Goal: Check status: Check status

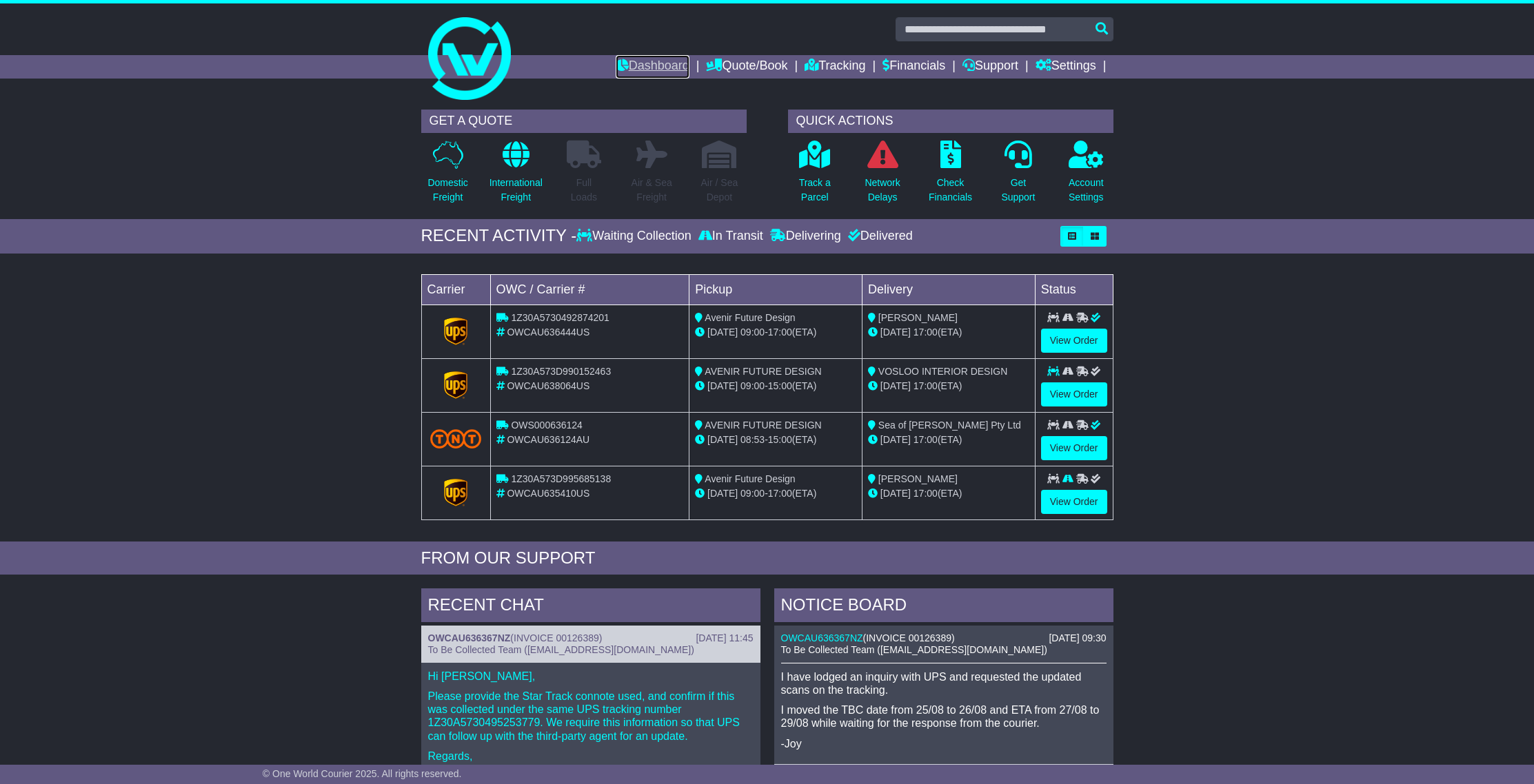
click at [635, 59] on link "Dashboard" at bounding box center [652, 67] width 74 height 24
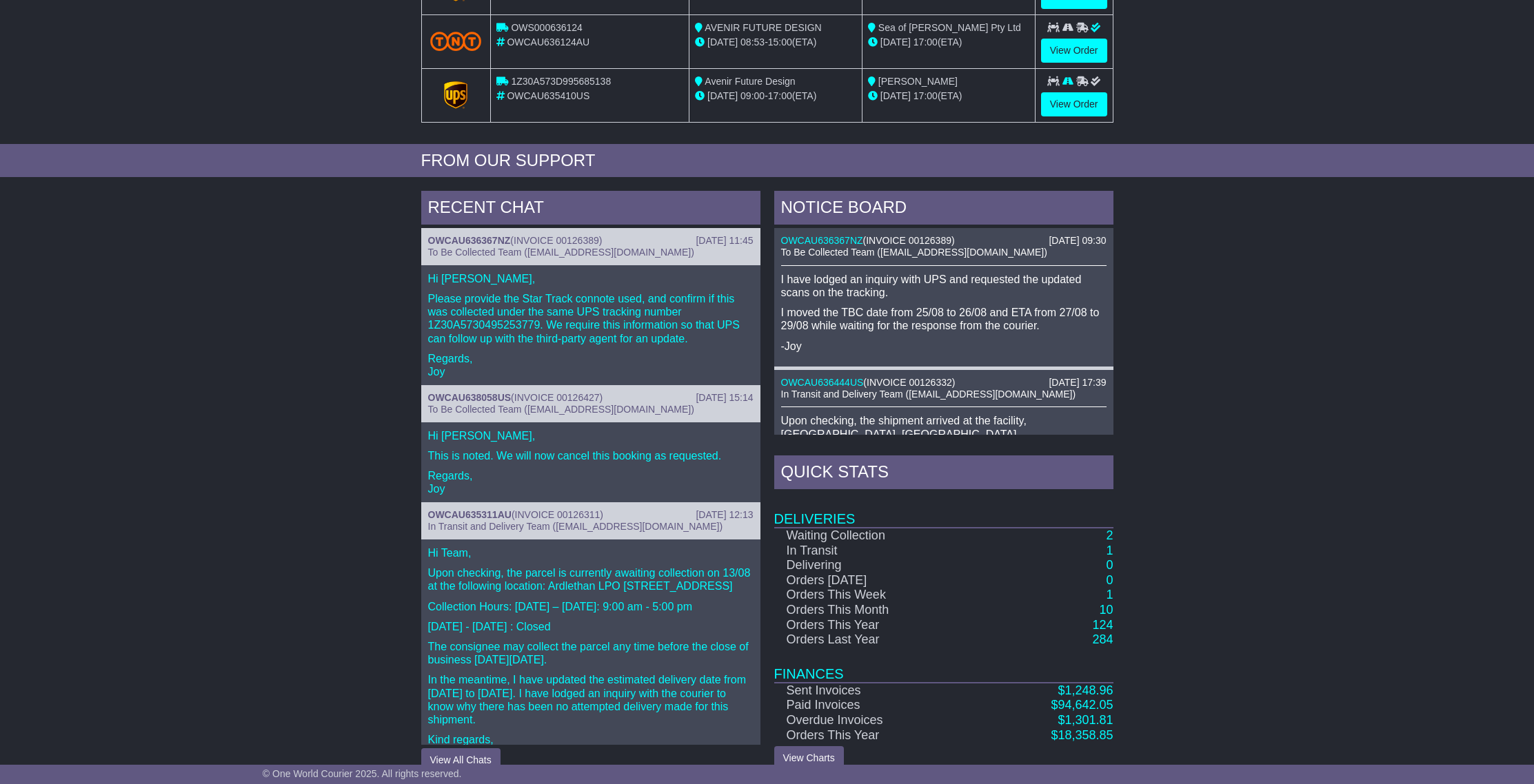
scroll to position [421, 0]
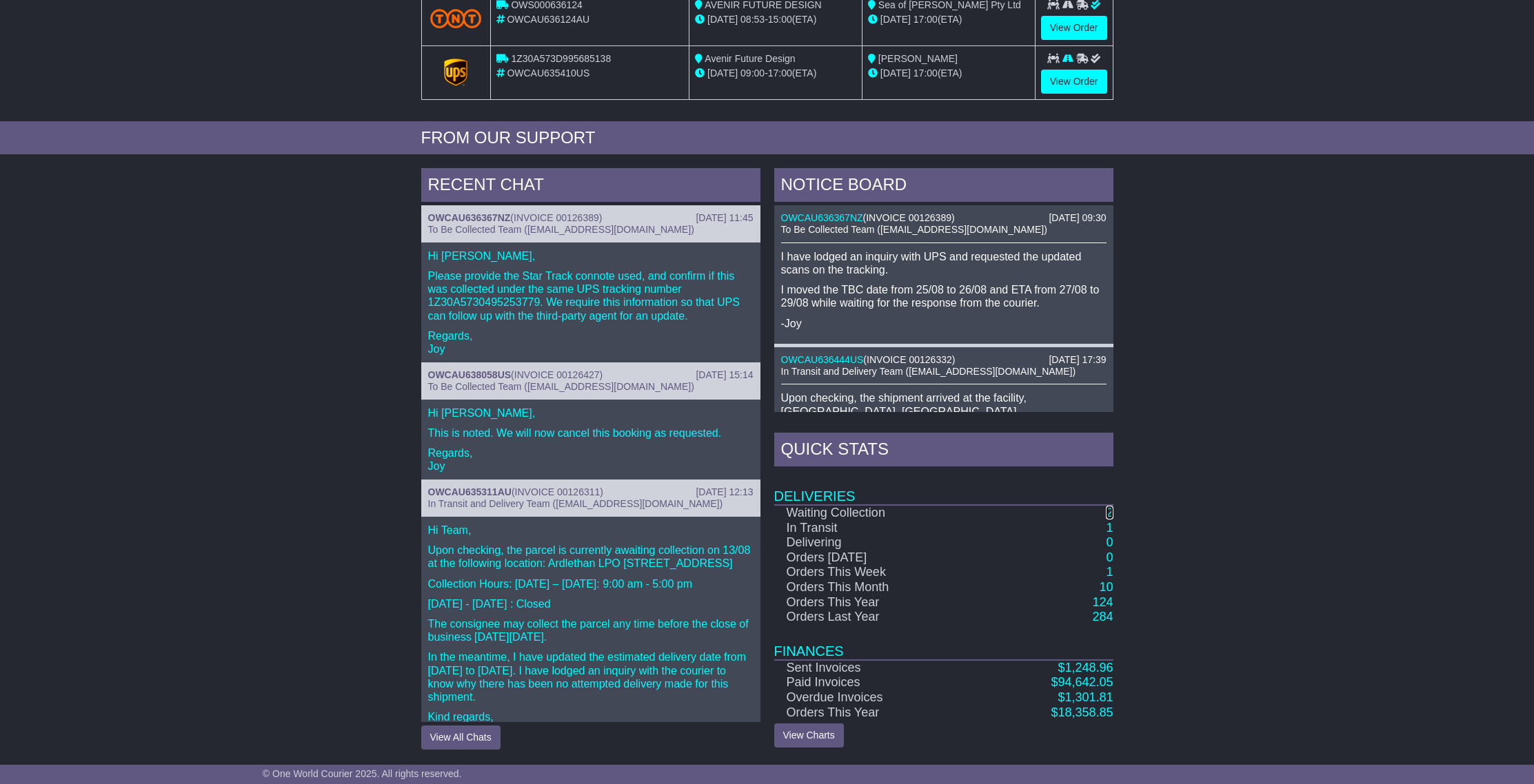
click at [1112, 514] on link "2" at bounding box center [1109, 513] width 7 height 14
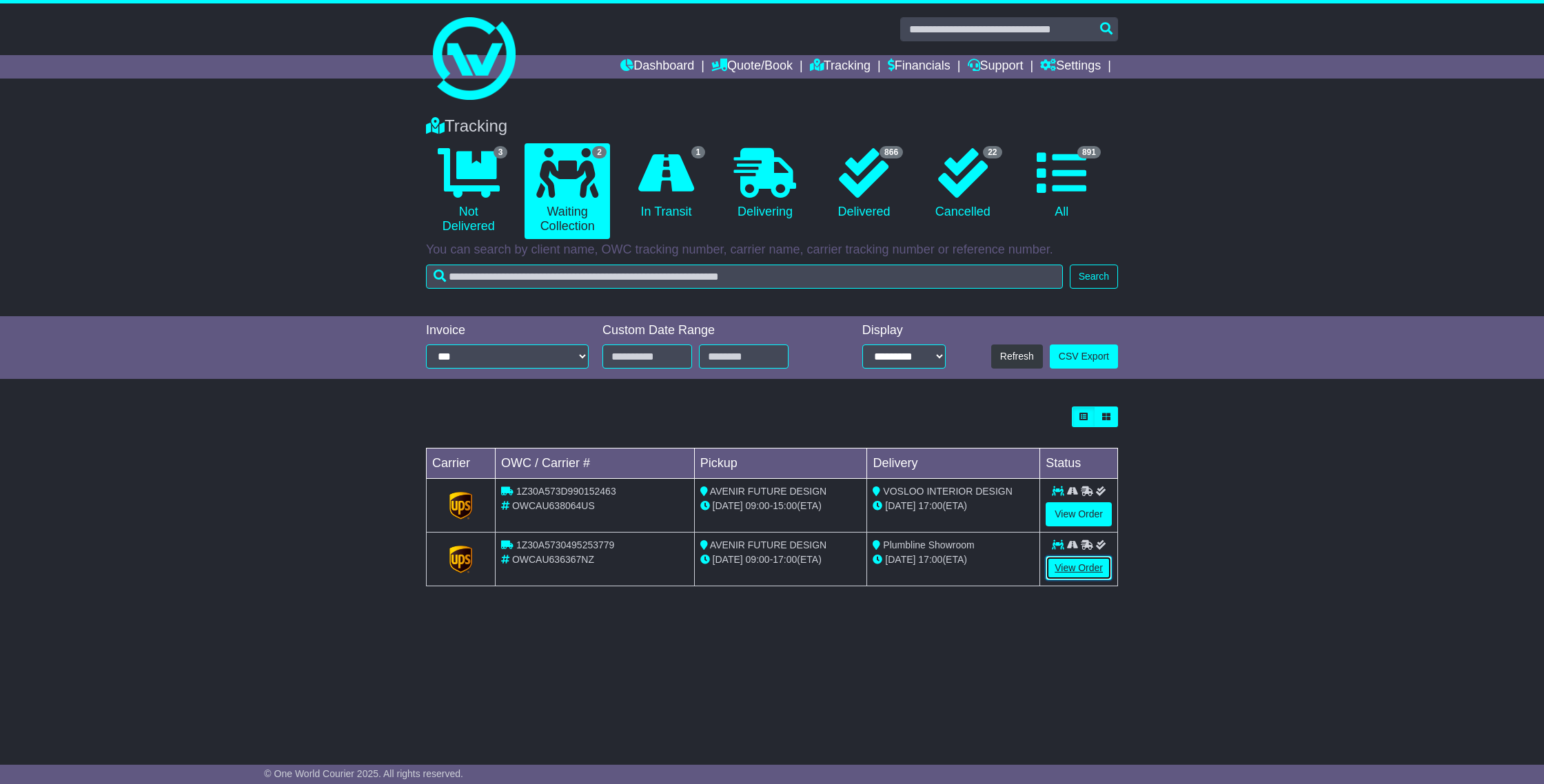
click at [1105, 569] on link "View Order" at bounding box center [1079, 568] width 66 height 24
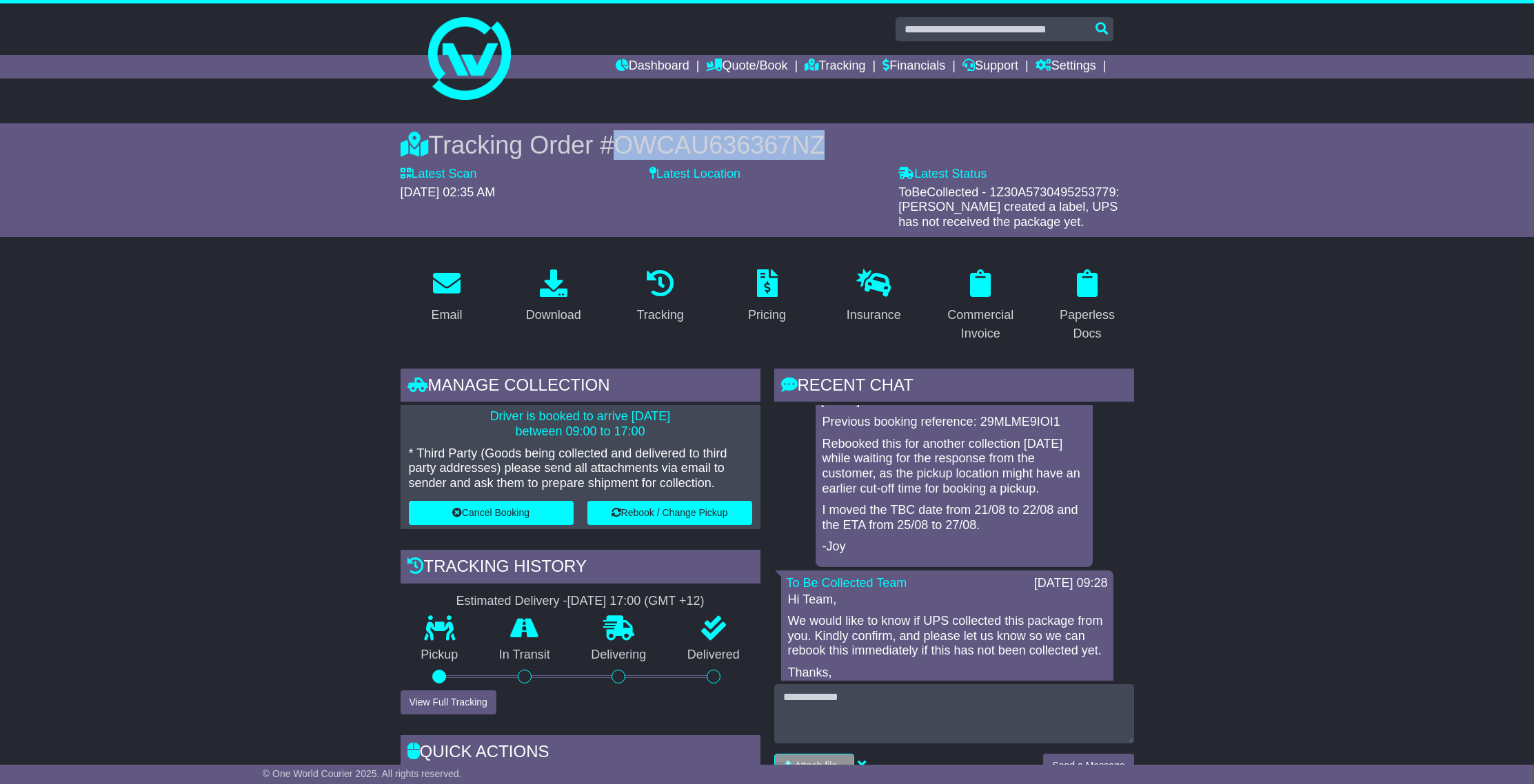
drag, startPoint x: 608, startPoint y: 144, endPoint x: 785, endPoint y: 144, distance: 177.0
click at [851, 150] on div "Tracking Order # OWCAU636367NZ" at bounding box center [767, 145] width 733 height 29
copy span "OWCAU636367NZ"
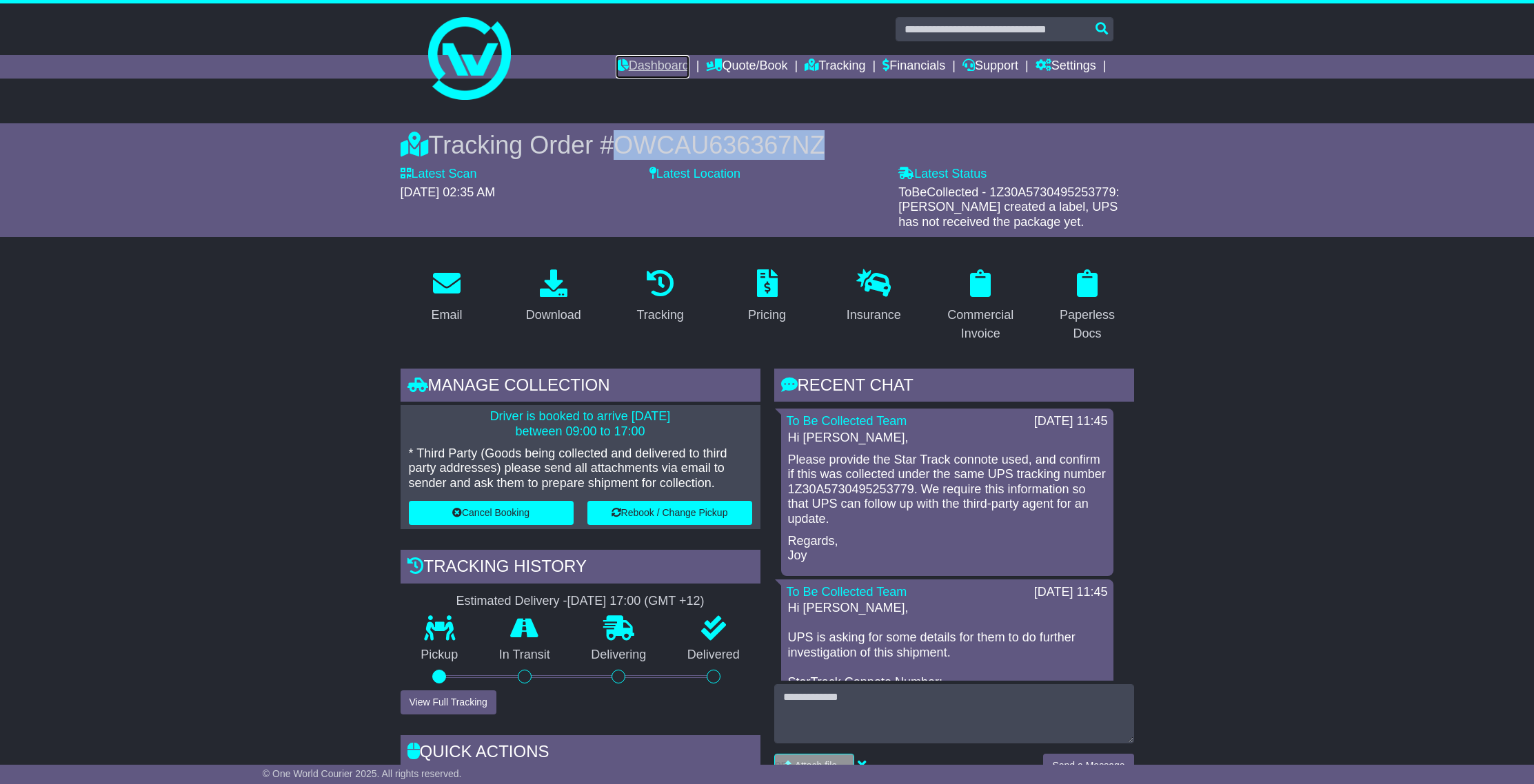
click at [644, 65] on link "Dashboard" at bounding box center [652, 67] width 74 height 24
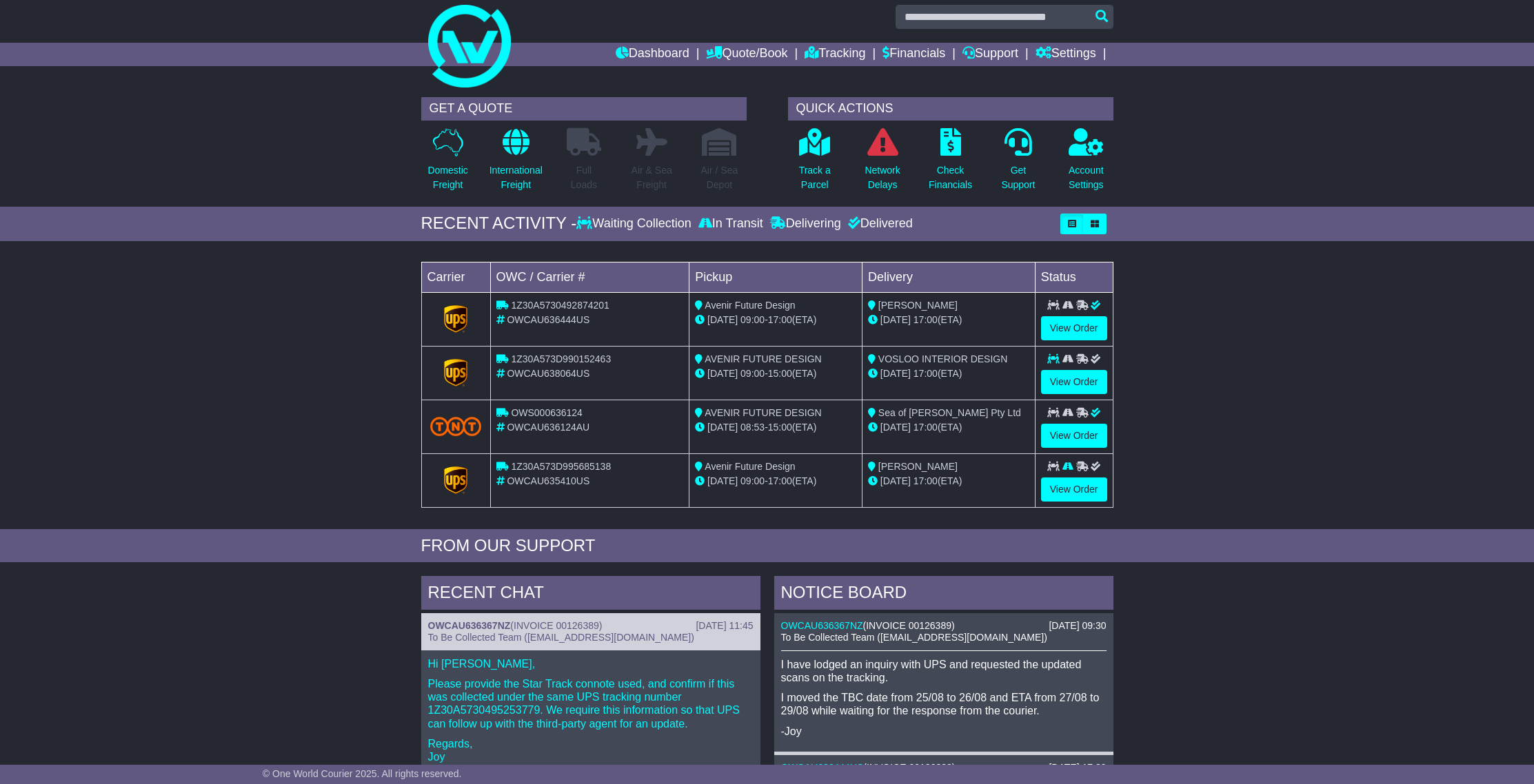
scroll to position [421, 0]
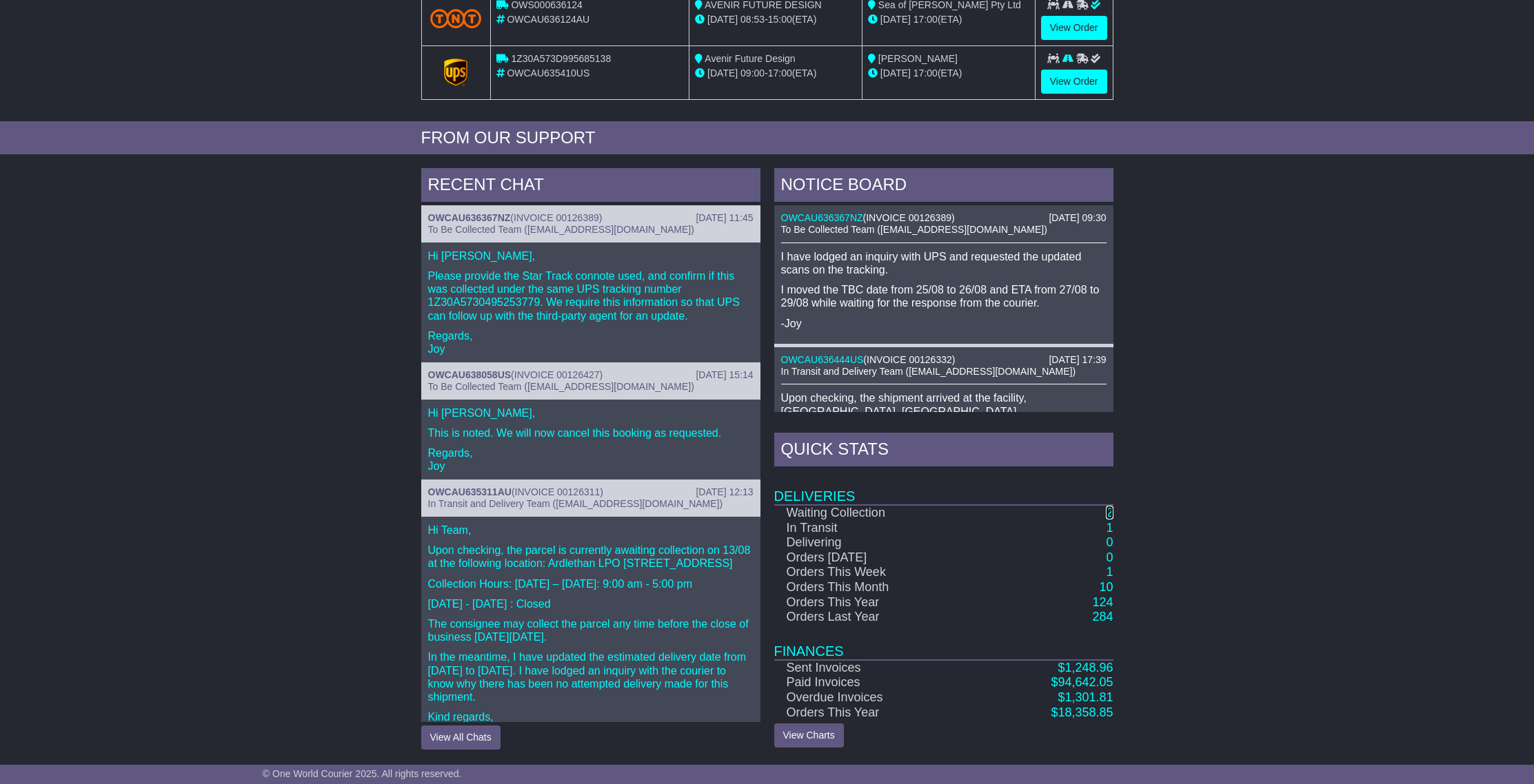
click at [1110, 517] on link "2" at bounding box center [1109, 513] width 7 height 14
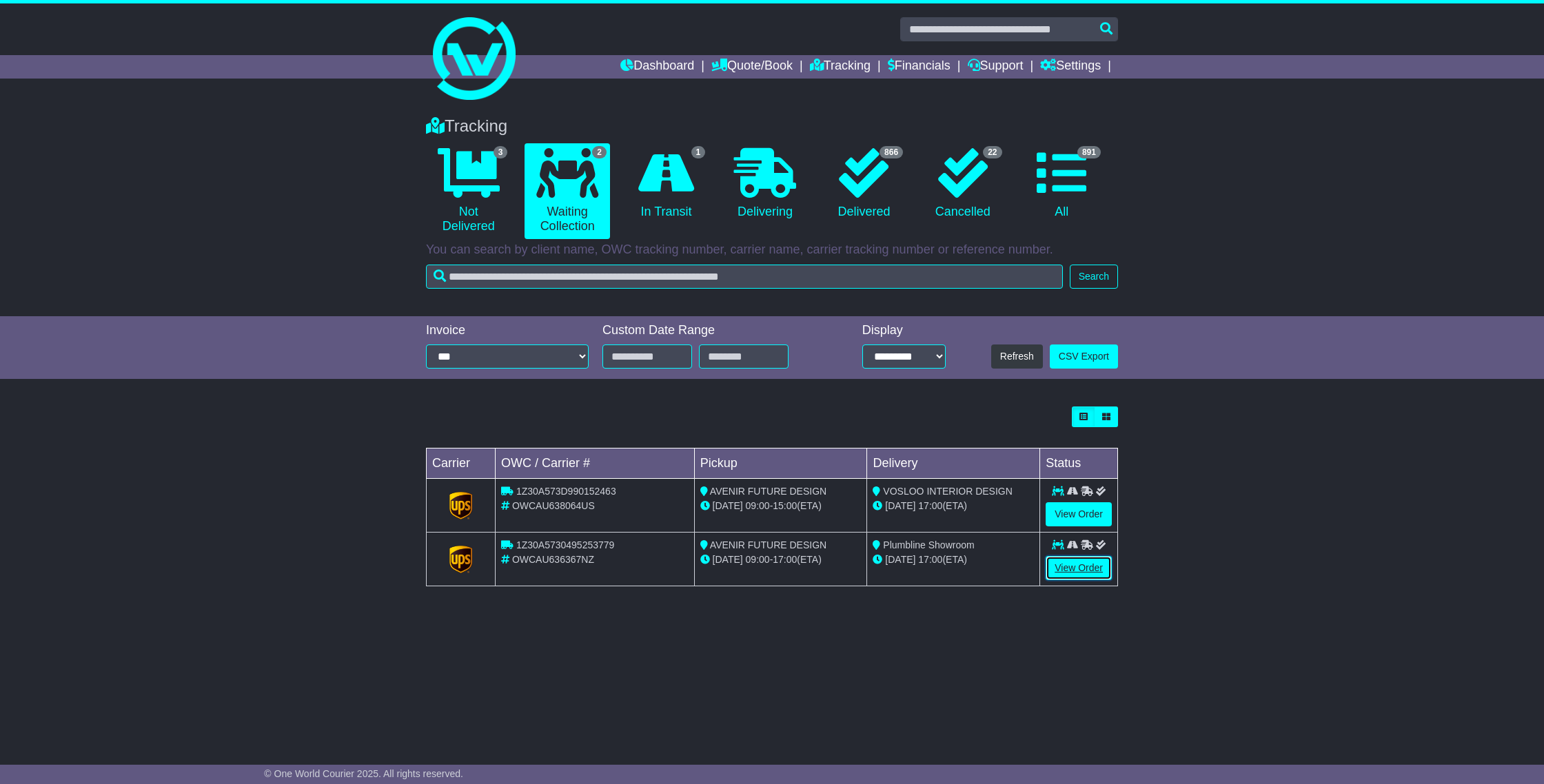
click at [1094, 571] on link "View Order" at bounding box center [1079, 568] width 66 height 24
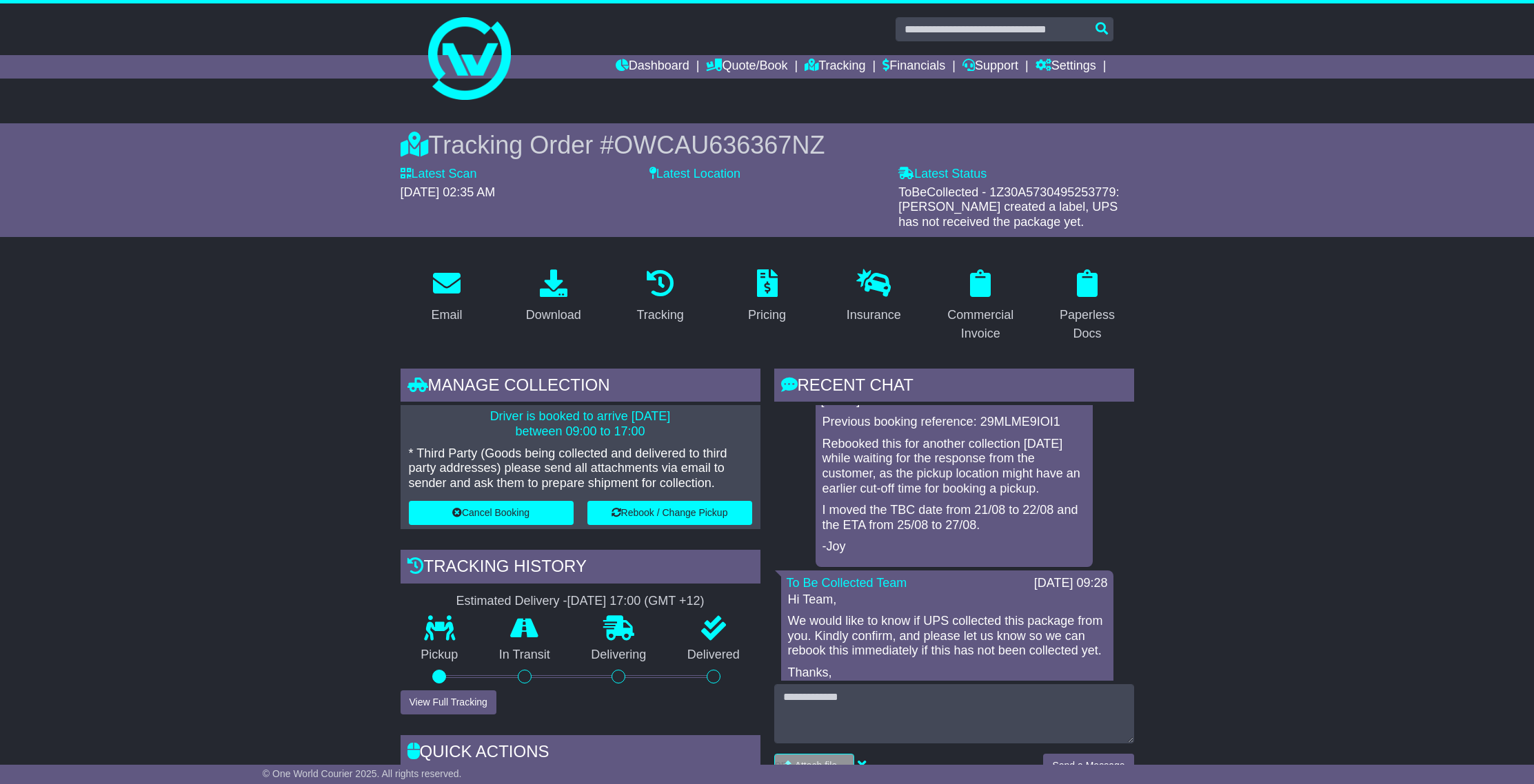
scroll to position [1597, 0]
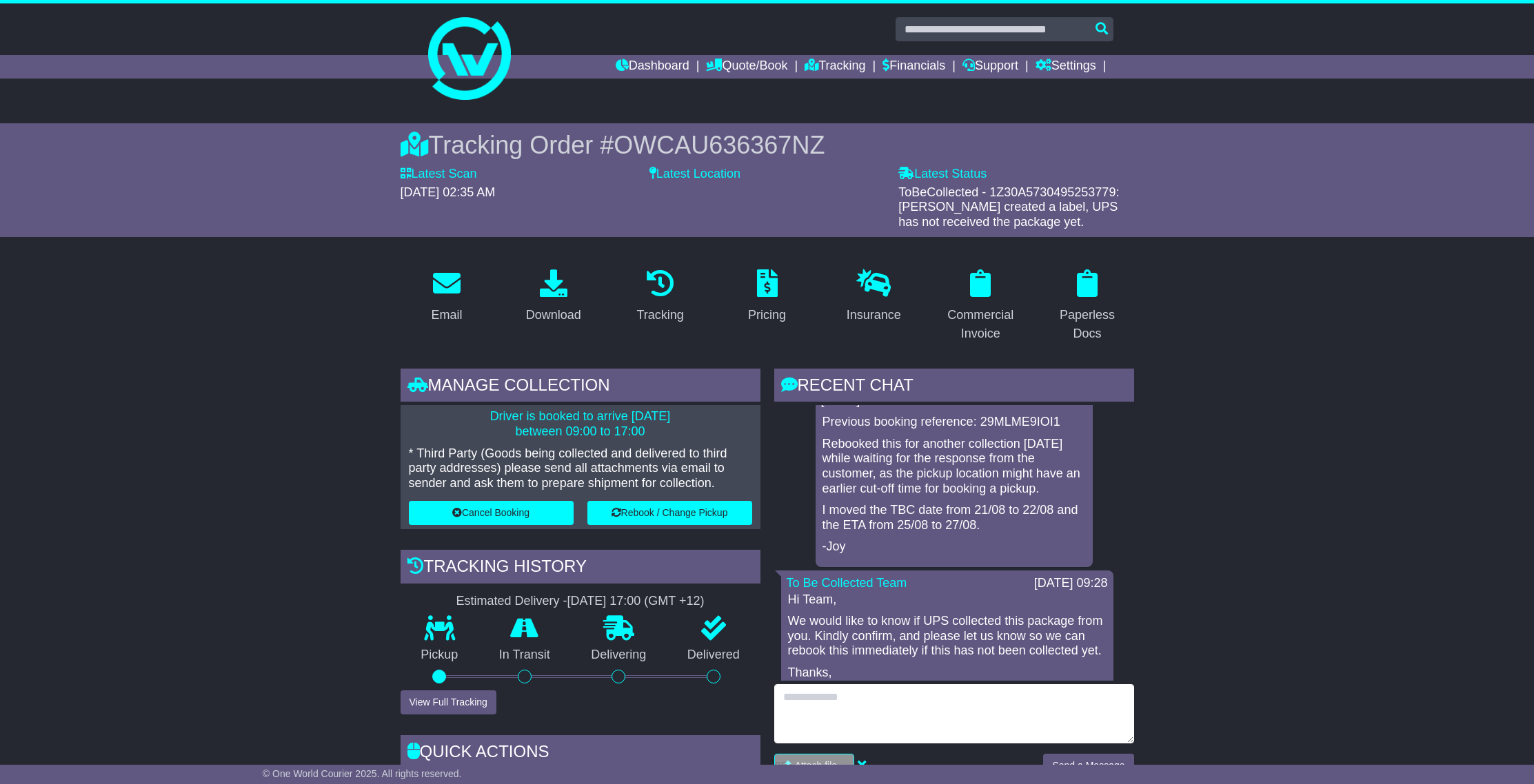
click at [855, 698] on textarea at bounding box center [954, 714] width 360 height 59
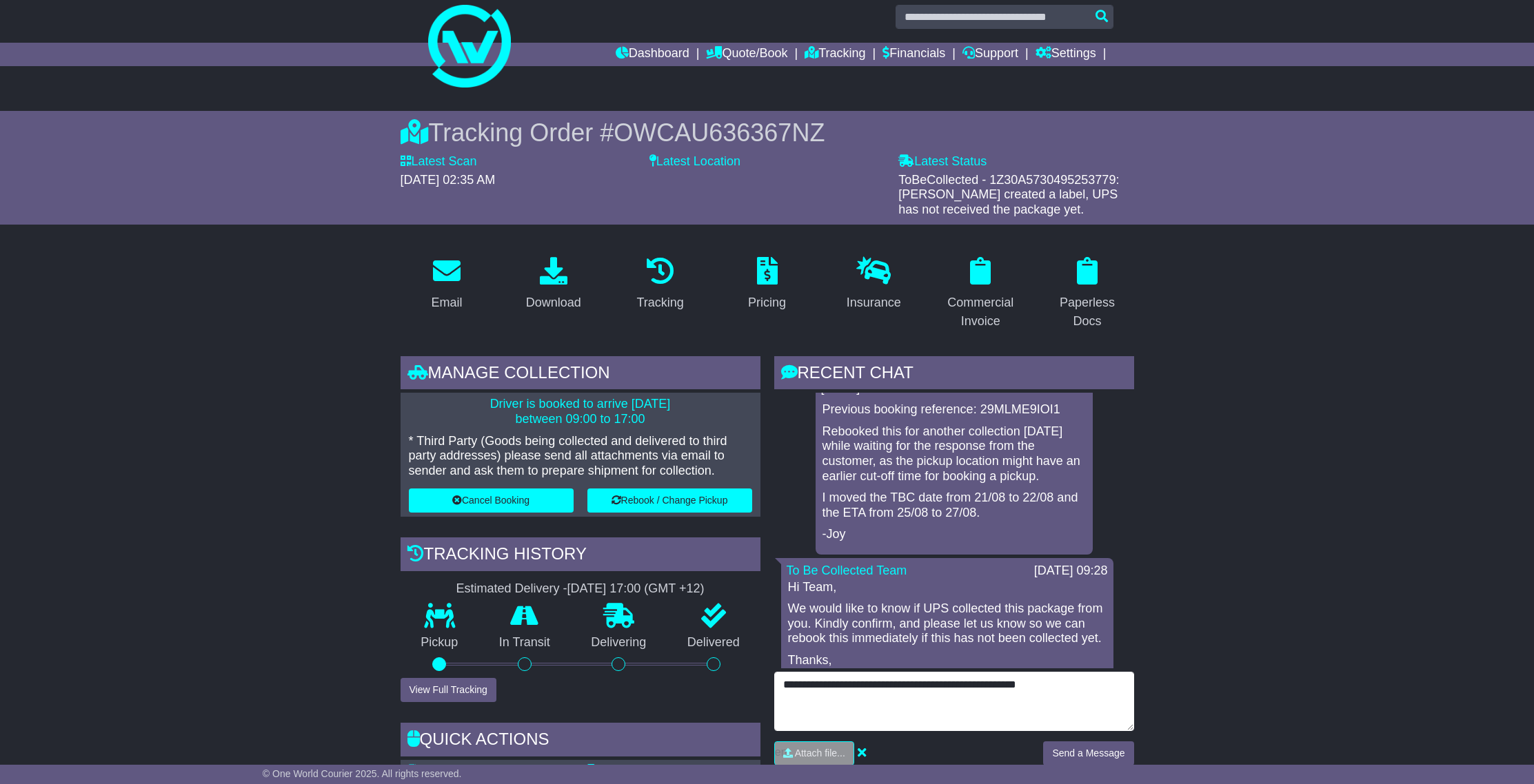
scroll to position [26, 0]
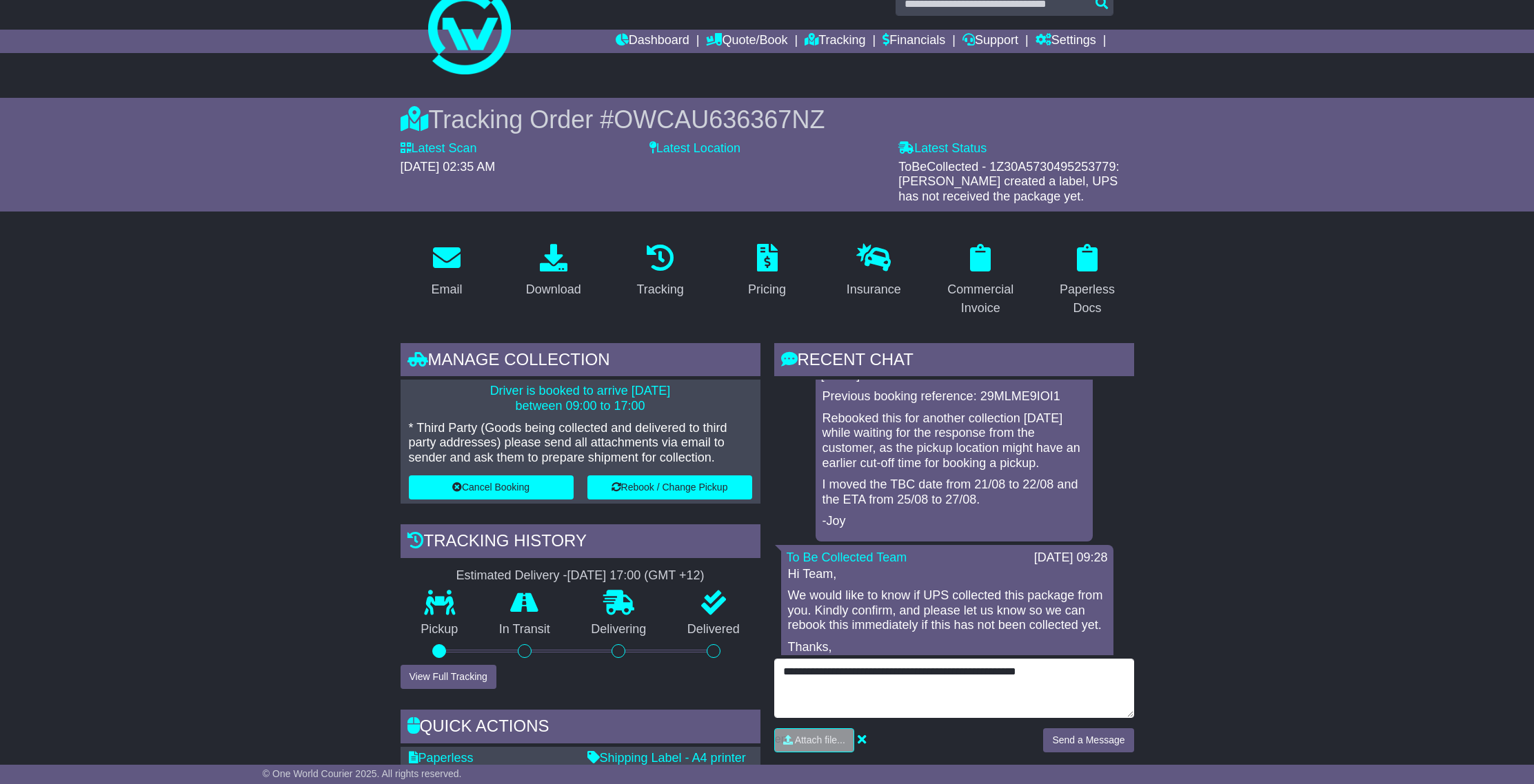
type textarea "**********"
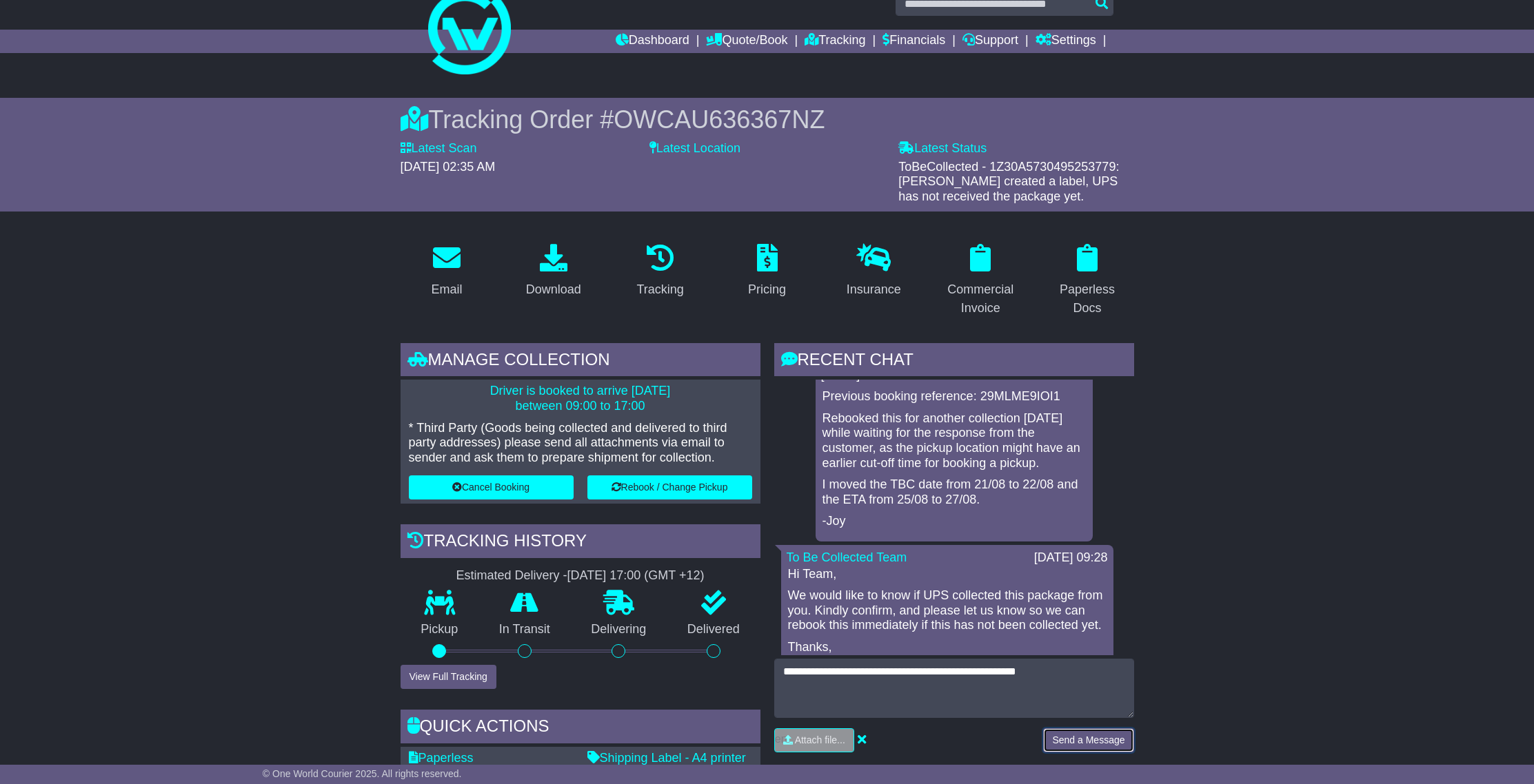
click at [1098, 745] on button "Send a Message" at bounding box center [1088, 741] width 91 height 24
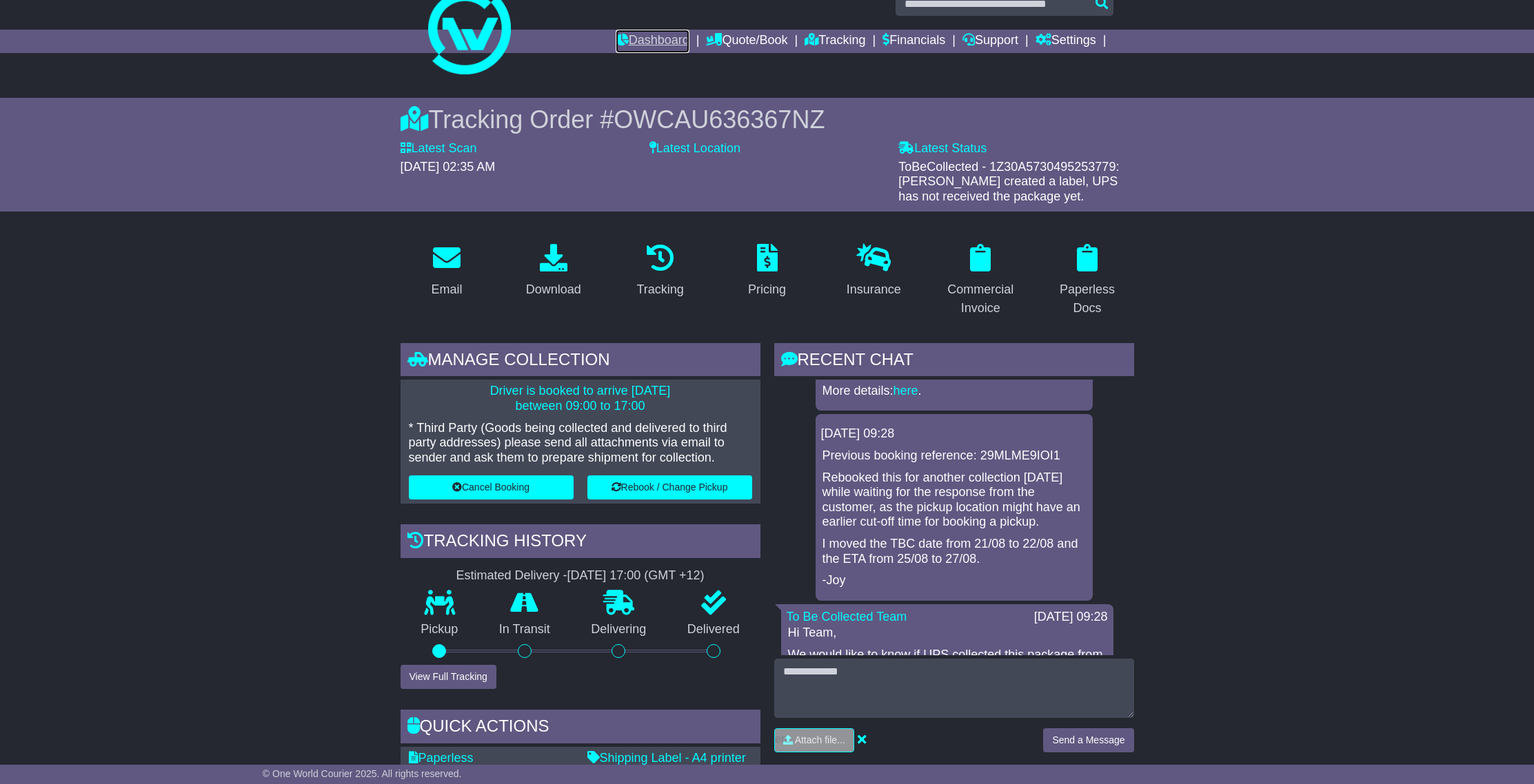
click at [635, 39] on link "Dashboard" at bounding box center [652, 41] width 74 height 24
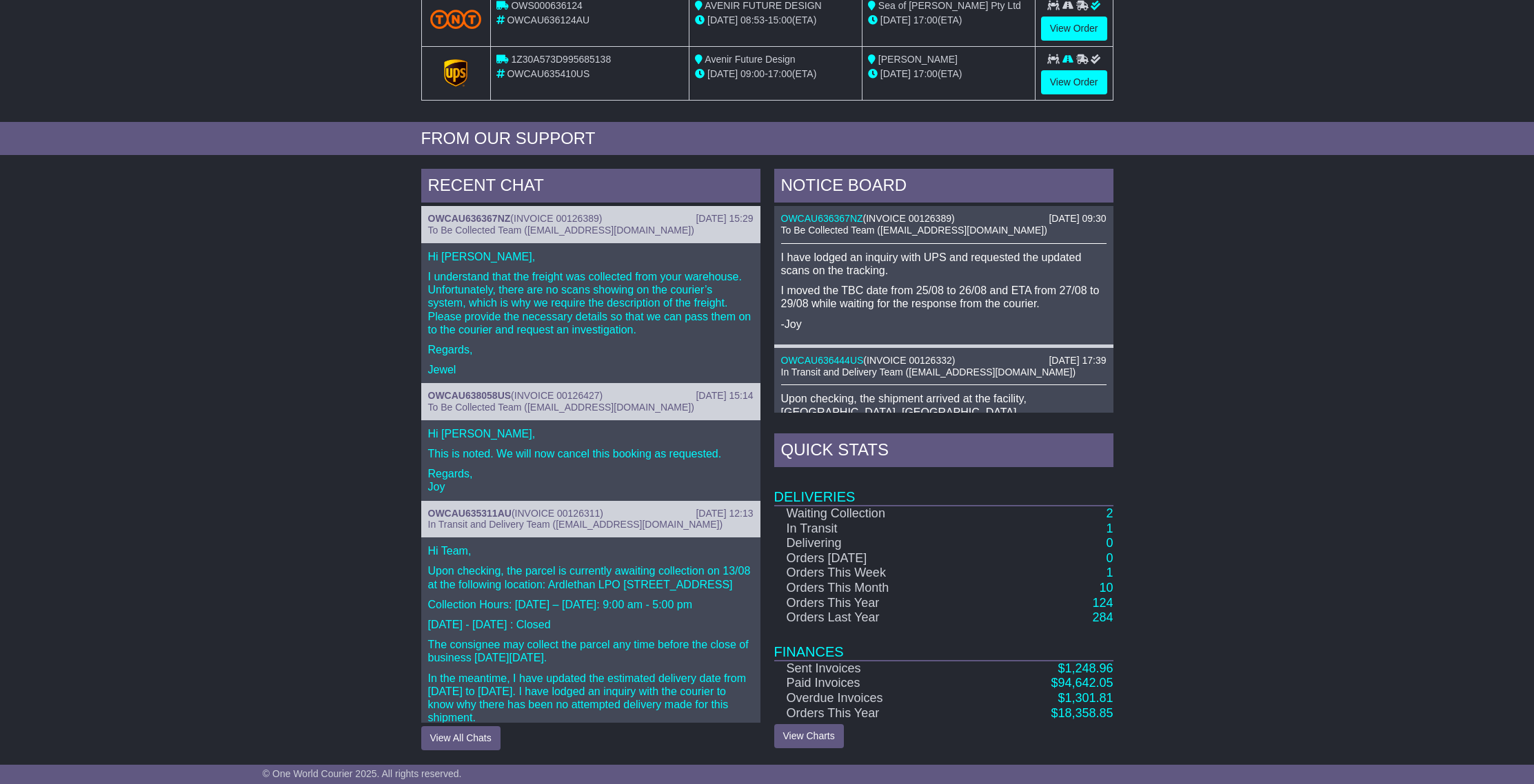
scroll to position [421, 0]
click at [1111, 517] on link "2" at bounding box center [1109, 513] width 7 height 14
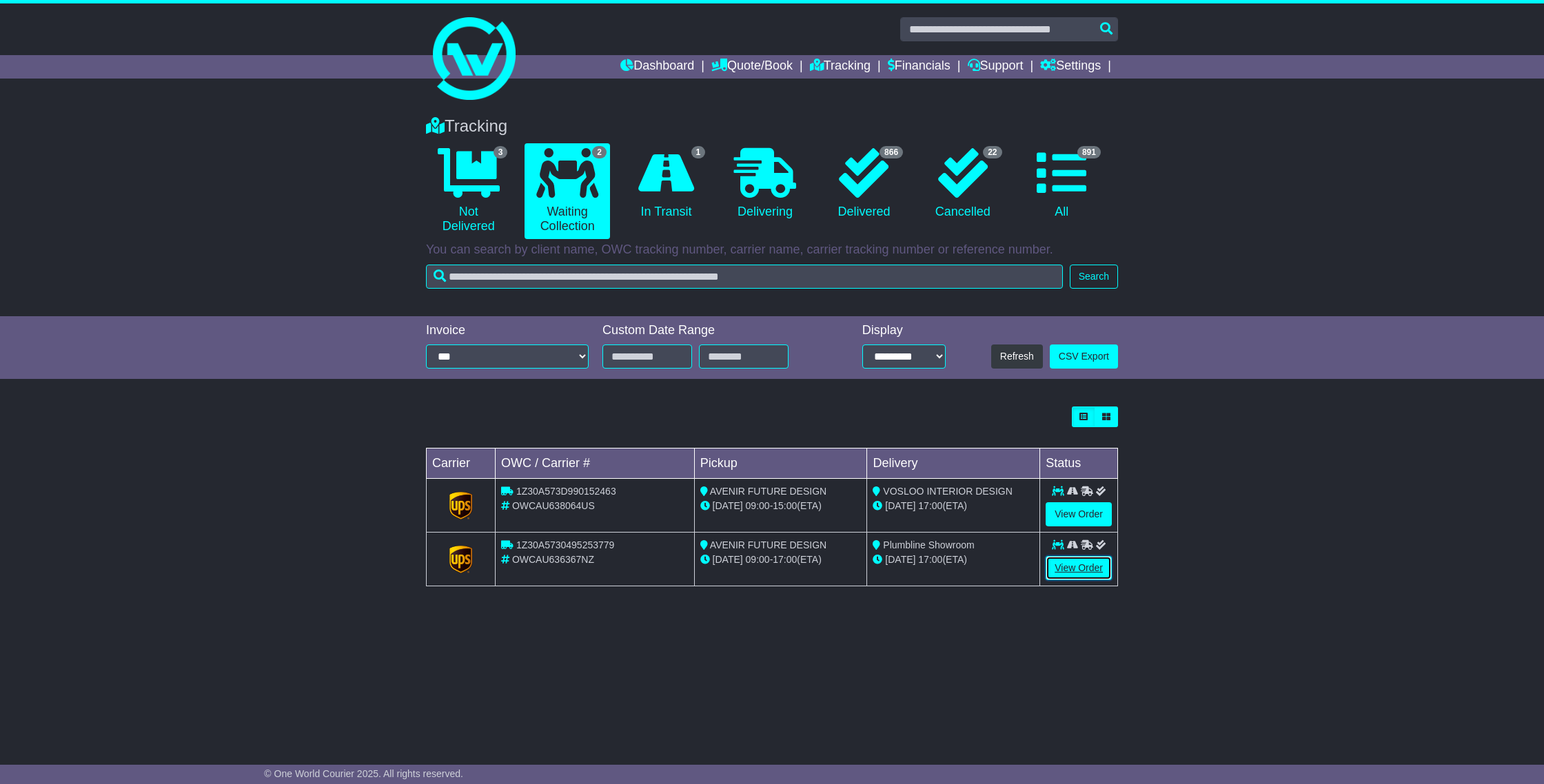
click at [1065, 567] on link "View Order" at bounding box center [1079, 568] width 66 height 24
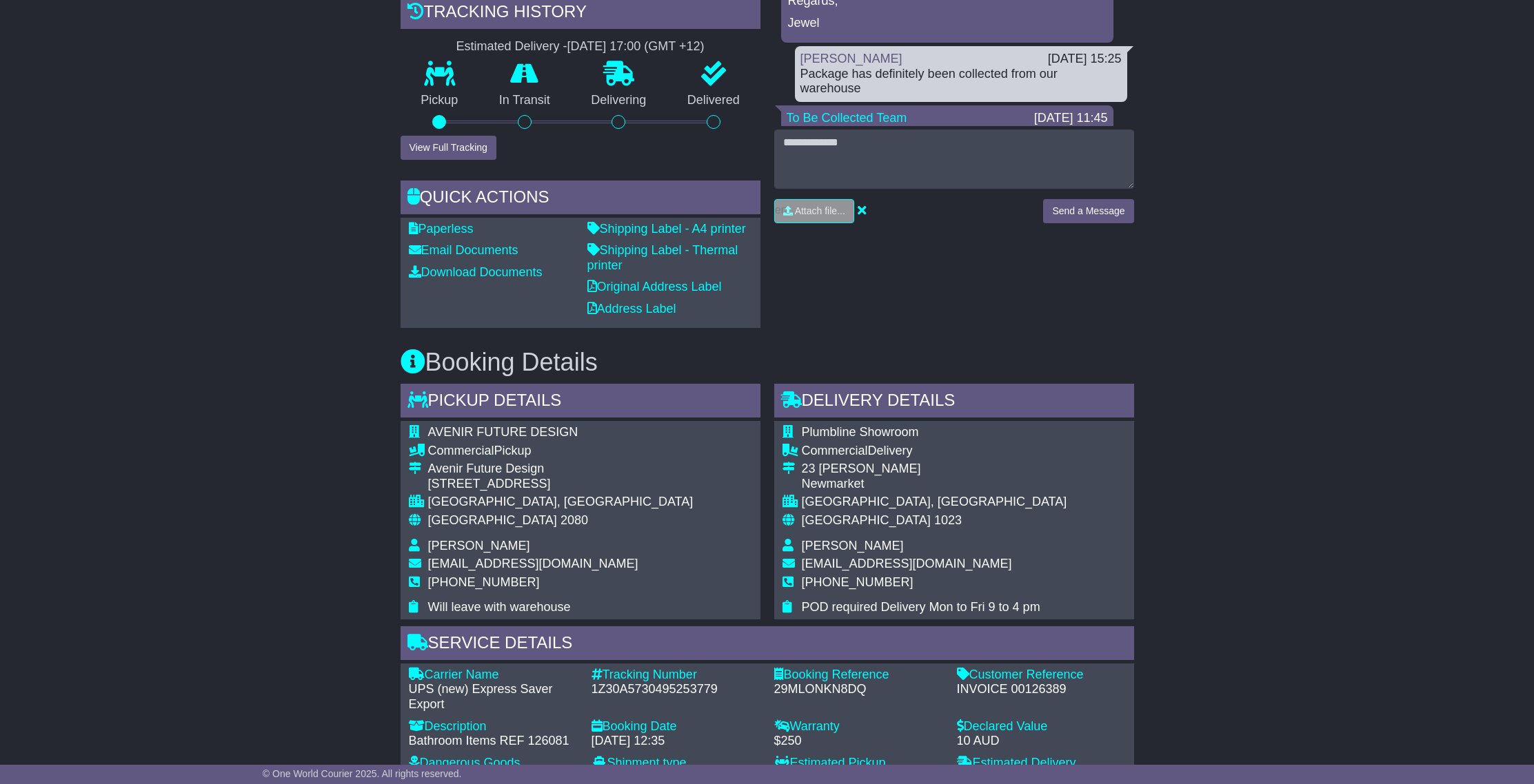
scroll to position [556, 0]
click at [694, 231] on link "Shipping Label - A4 printer" at bounding box center [666, 228] width 158 height 14
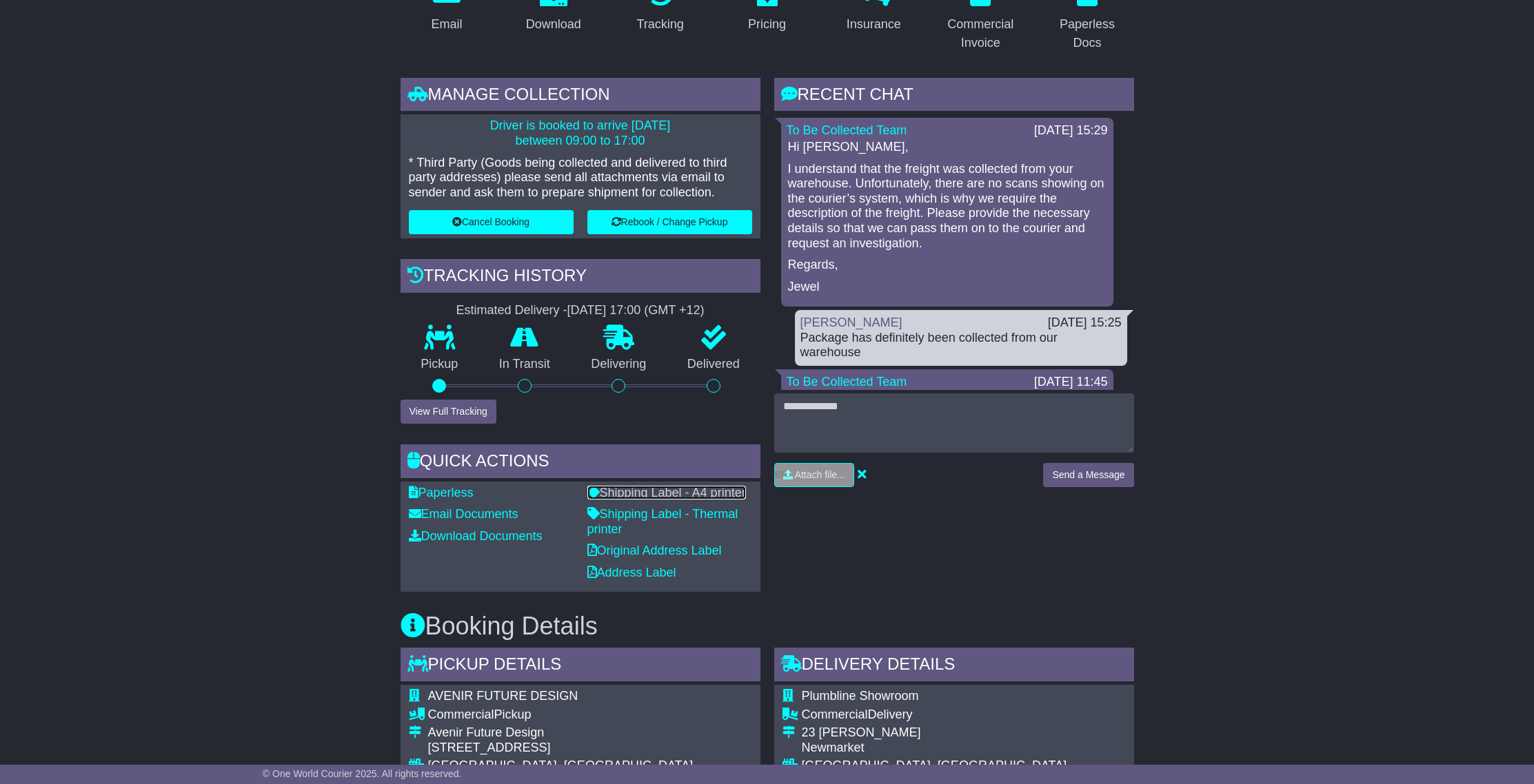
scroll to position [0, 0]
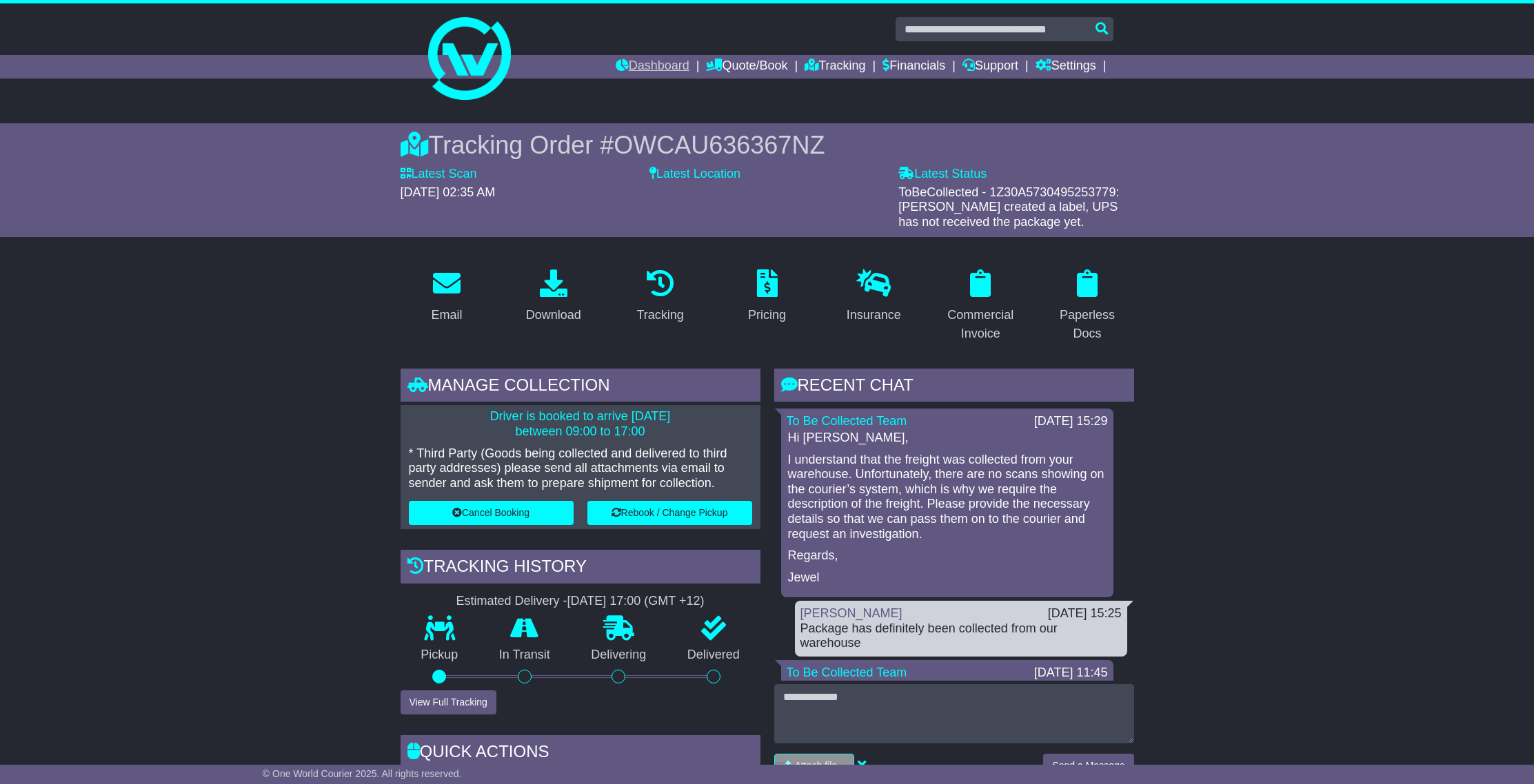
click at [642, 69] on link "Dashboard" at bounding box center [652, 67] width 74 height 24
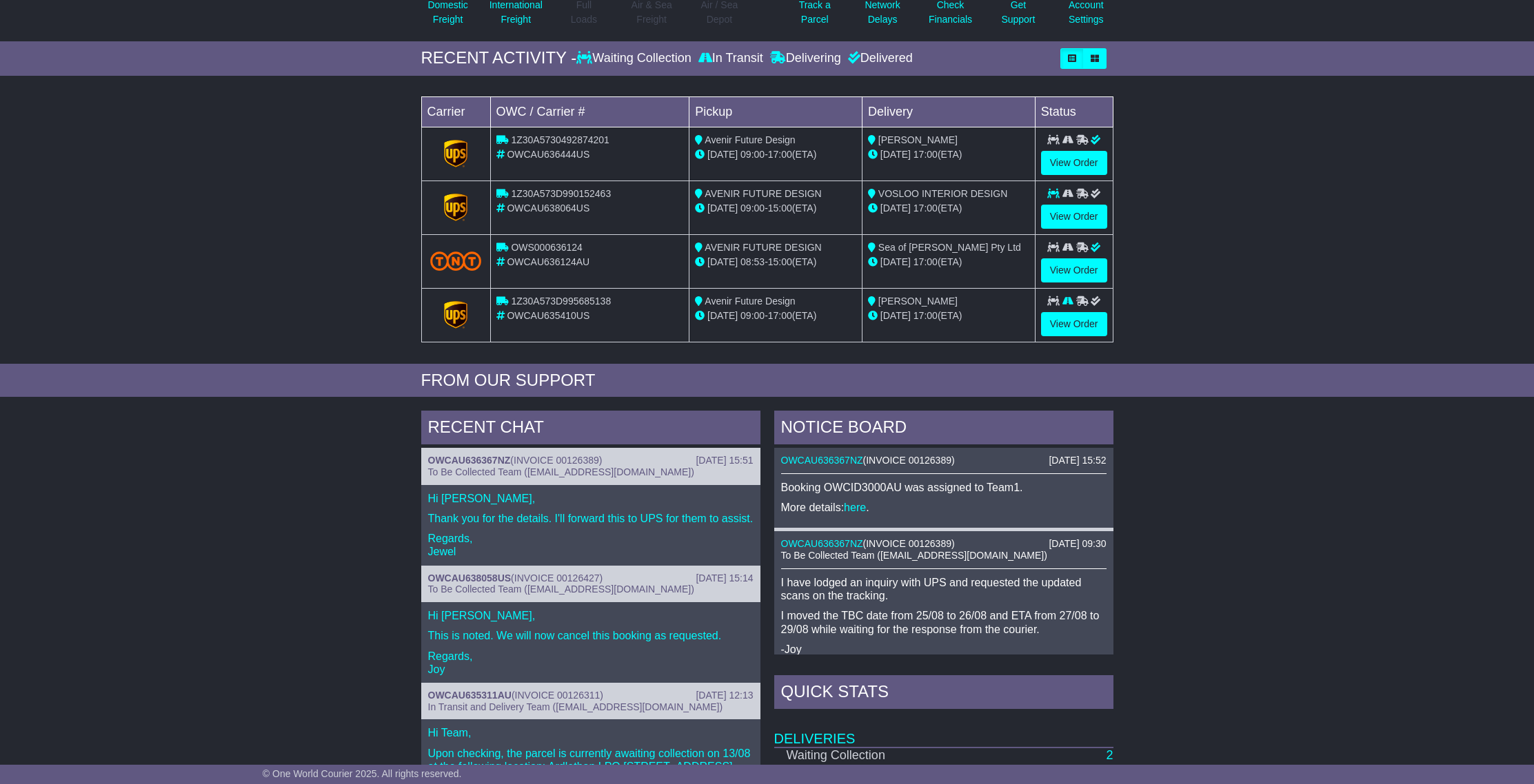
scroll to position [421, 0]
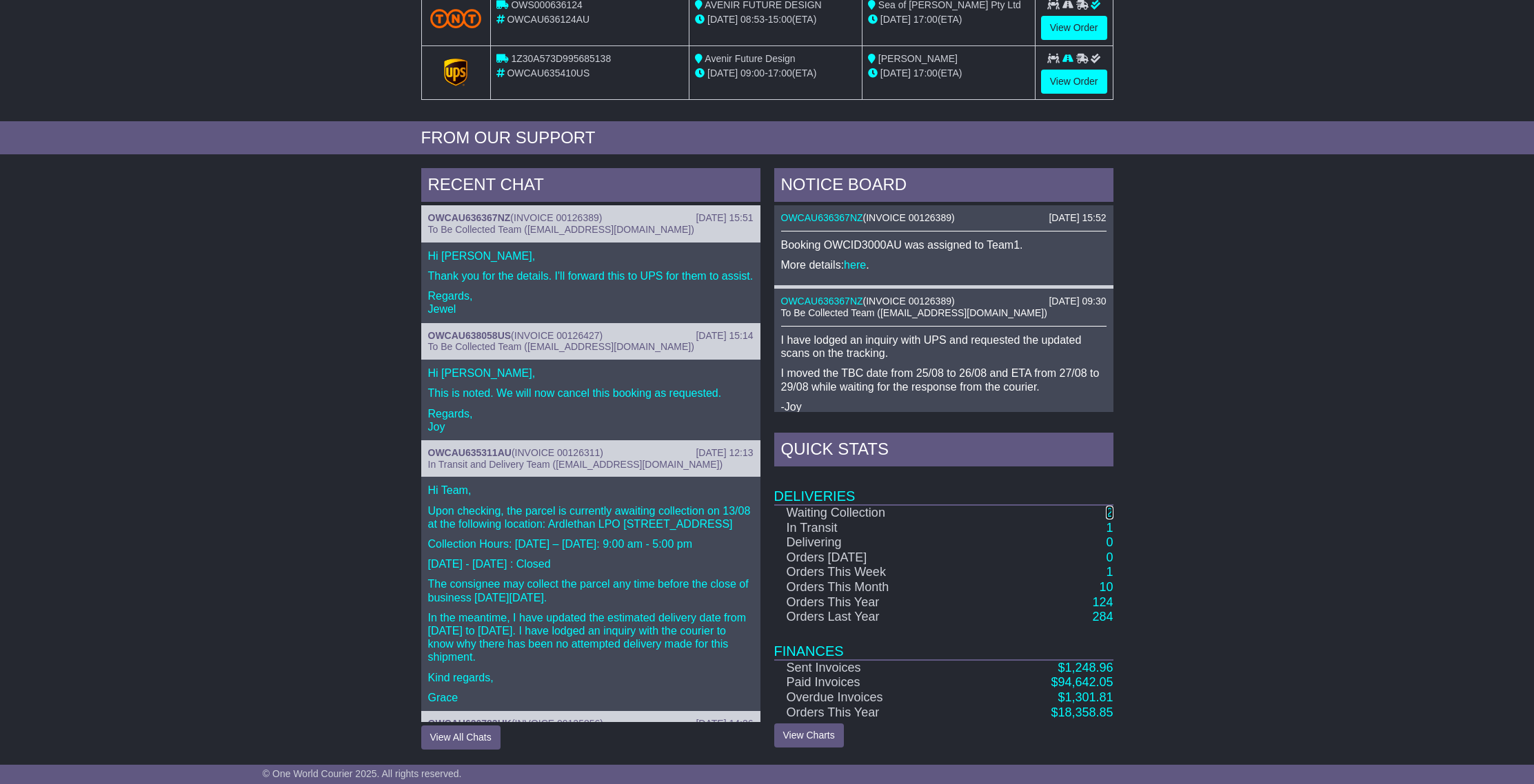
click at [1111, 517] on link "2" at bounding box center [1109, 513] width 7 height 14
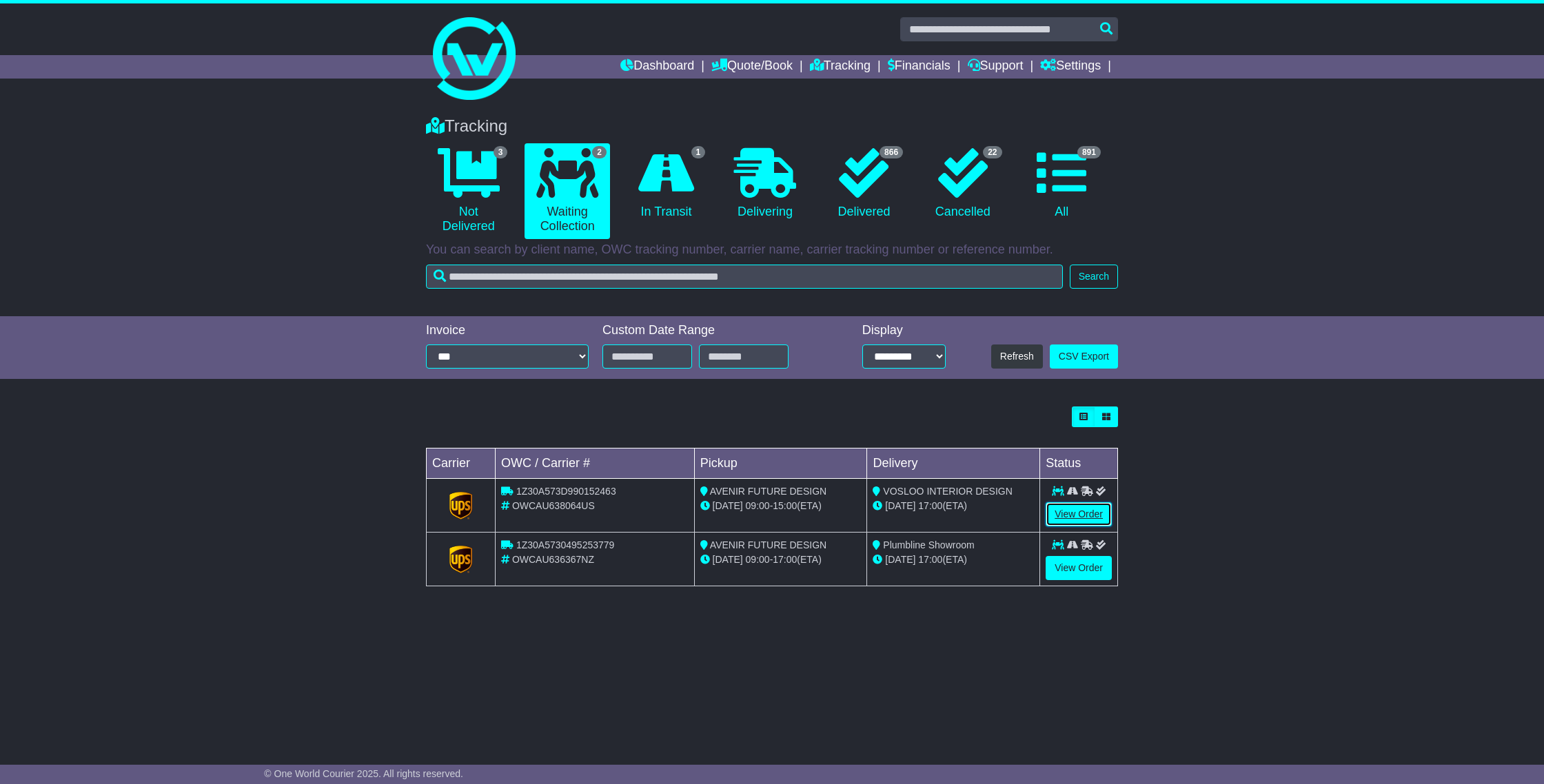
click at [1071, 517] on link "View Order" at bounding box center [1079, 514] width 66 height 24
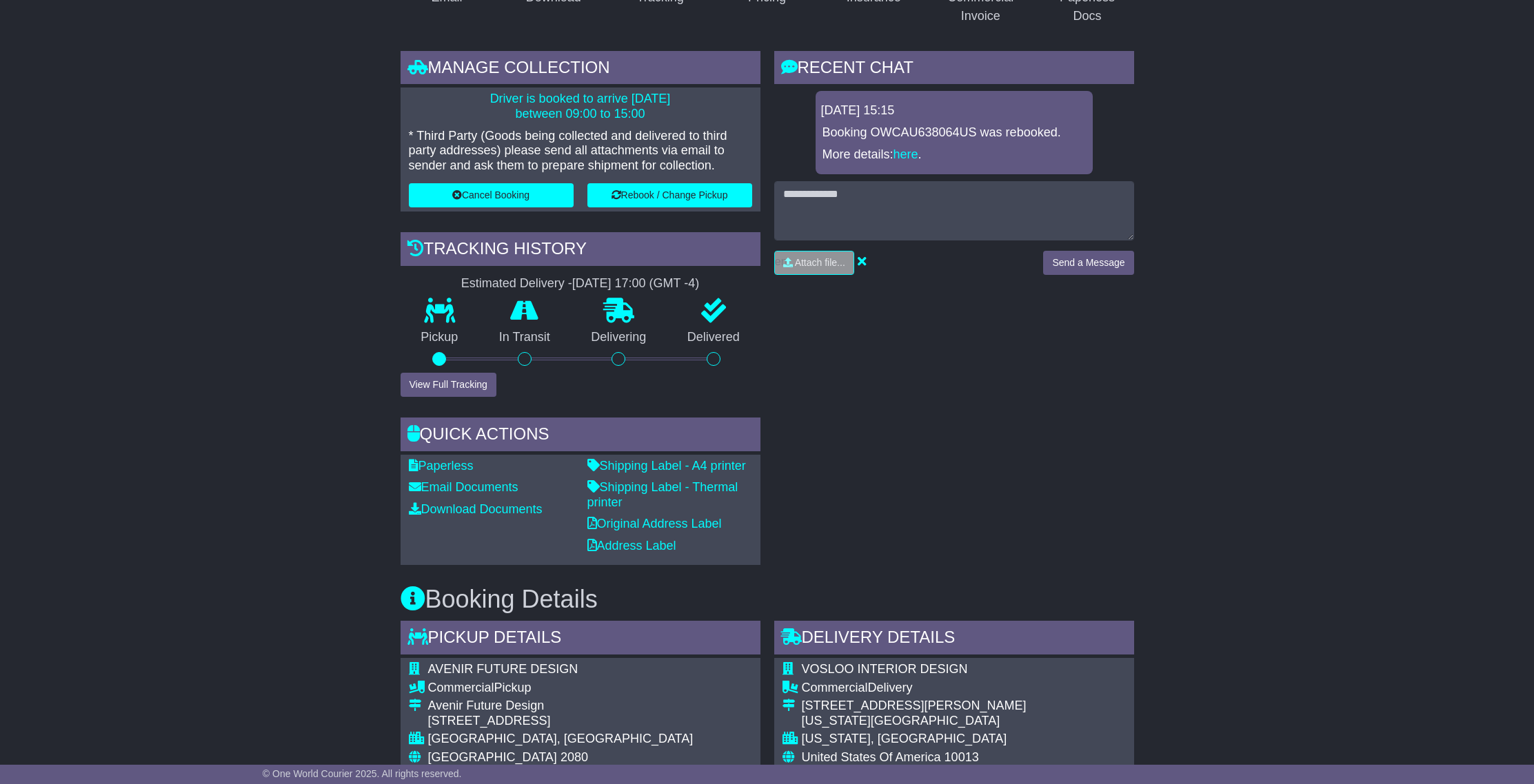
scroll to position [371, 0]
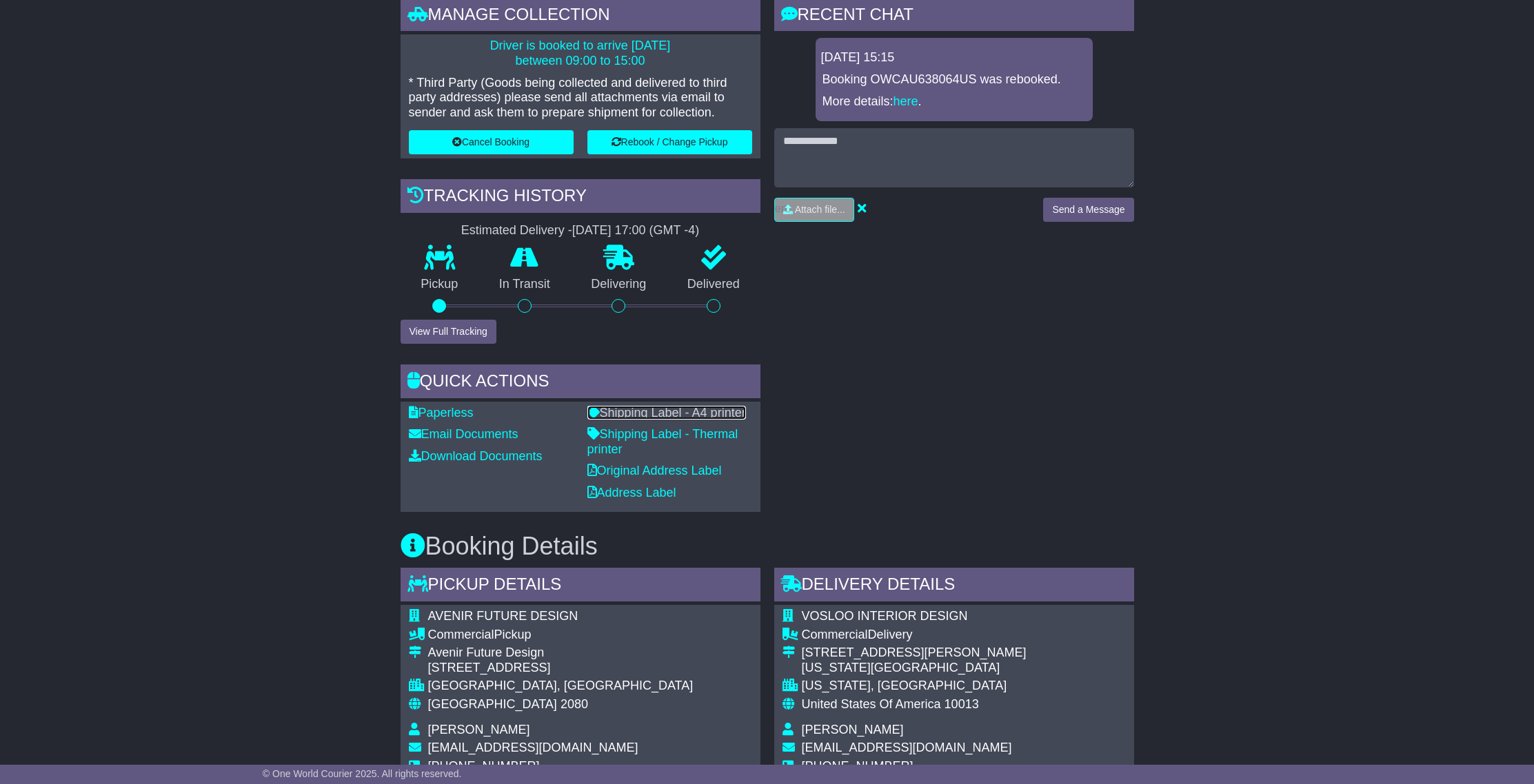
click at [649, 411] on link "Shipping Label - A4 printer" at bounding box center [666, 413] width 158 height 14
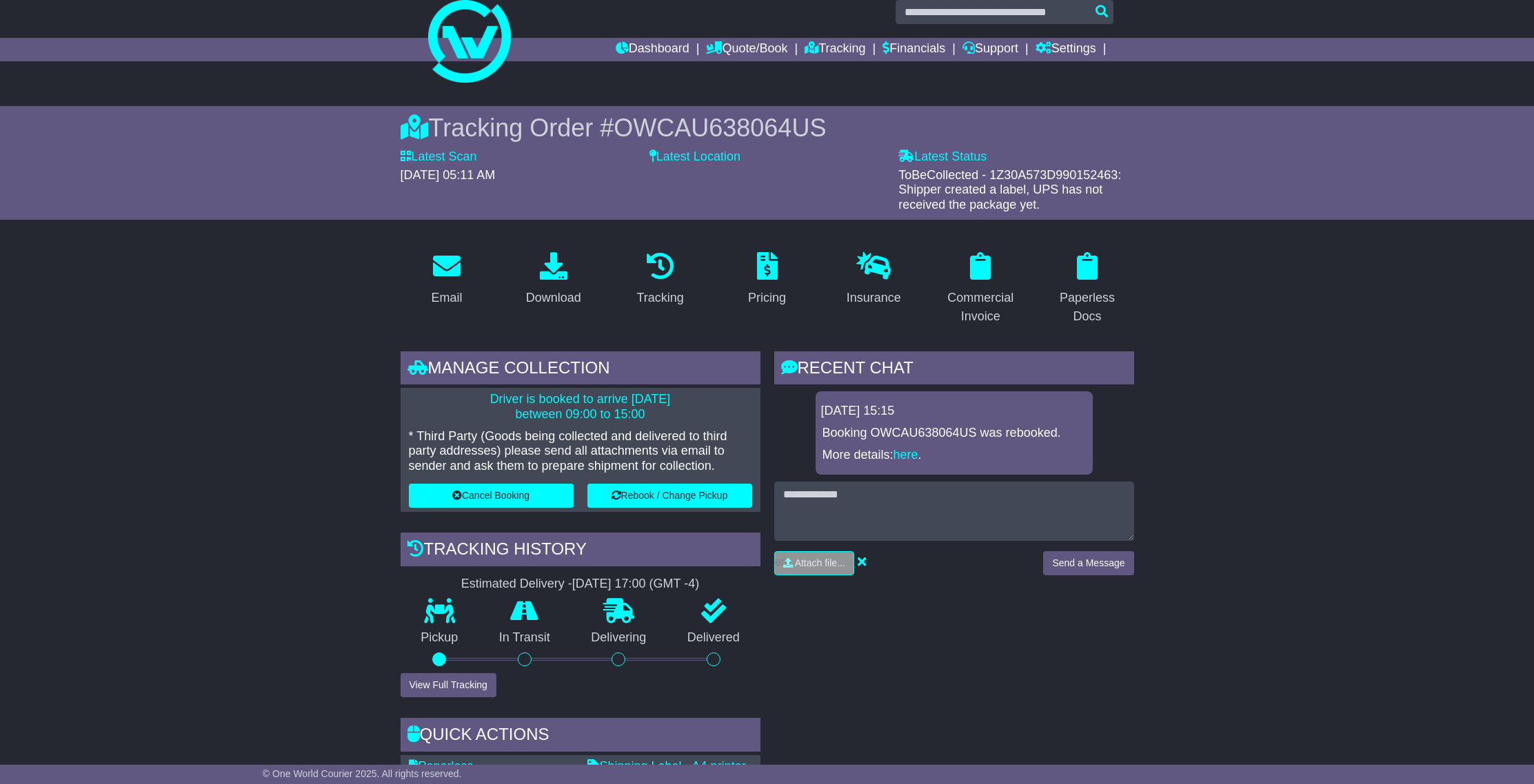
scroll to position [0, 0]
